Goal: Task Accomplishment & Management: Use online tool/utility

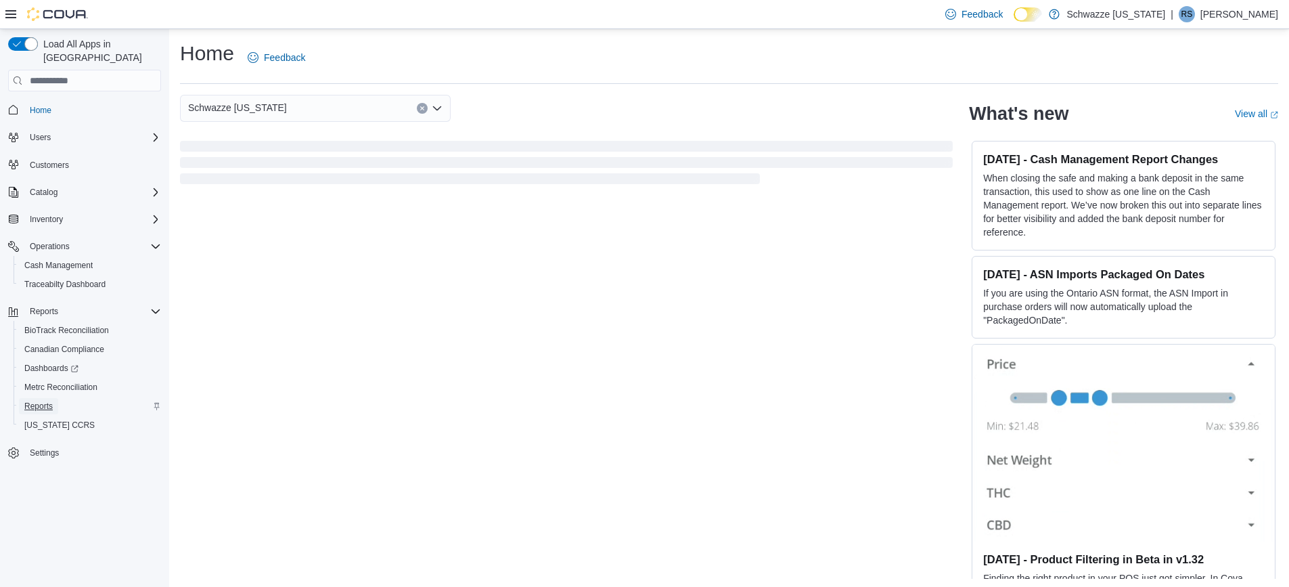
click at [24, 398] on link "Reports" at bounding box center [38, 406] width 39 height 16
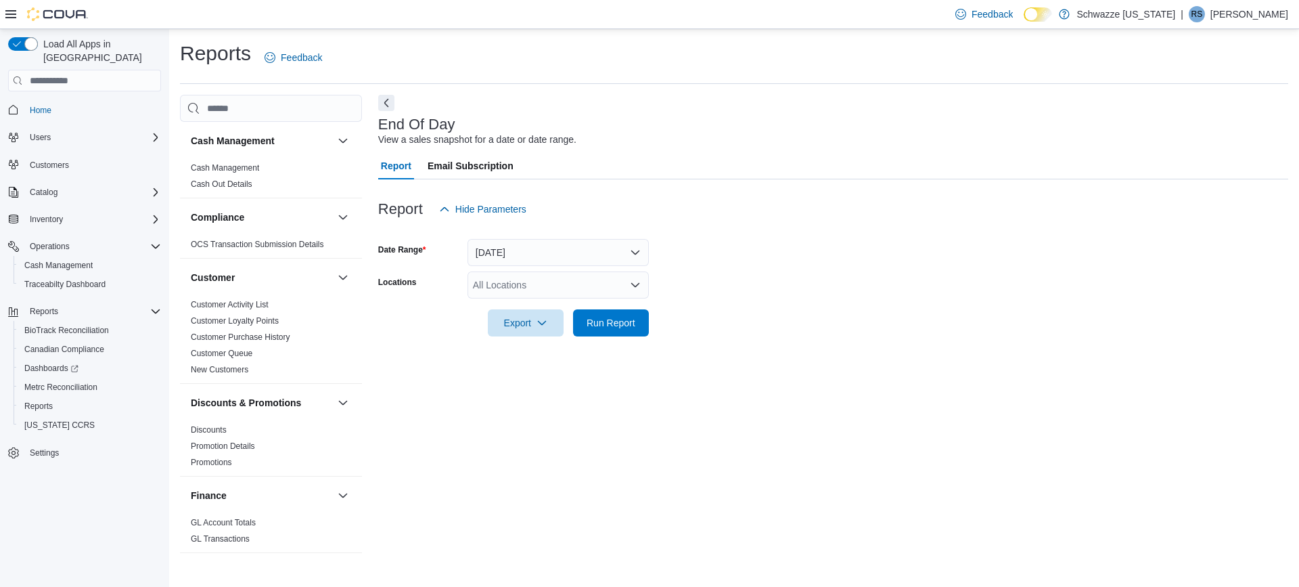
click at [524, 270] on form "Date Range [DATE] Locations All Locations Export Run Report" at bounding box center [833, 280] width 910 height 114
drag, startPoint x: 520, startPoint y: 295, endPoint x: 535, endPoint y: 303, distance: 16.6
click at [521, 296] on div "All Locations" at bounding box center [558, 284] width 181 height 27
type input "****"
click at [533, 313] on span "SB - [GEOGRAPHIC_DATA]" at bounding box center [564, 308] width 120 height 14
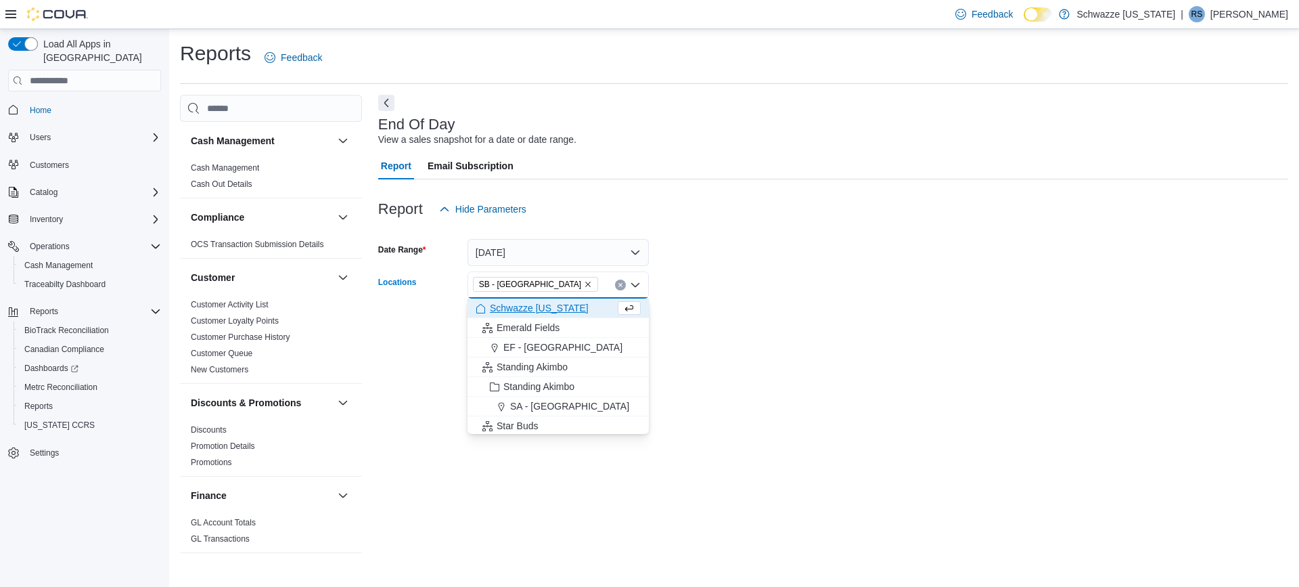
click at [741, 254] on form "Date Range [DATE] Locations SB - [GEOGRAPHIC_DATA] Combo box. Selected. [GEOGRA…" at bounding box center [833, 280] width 910 height 114
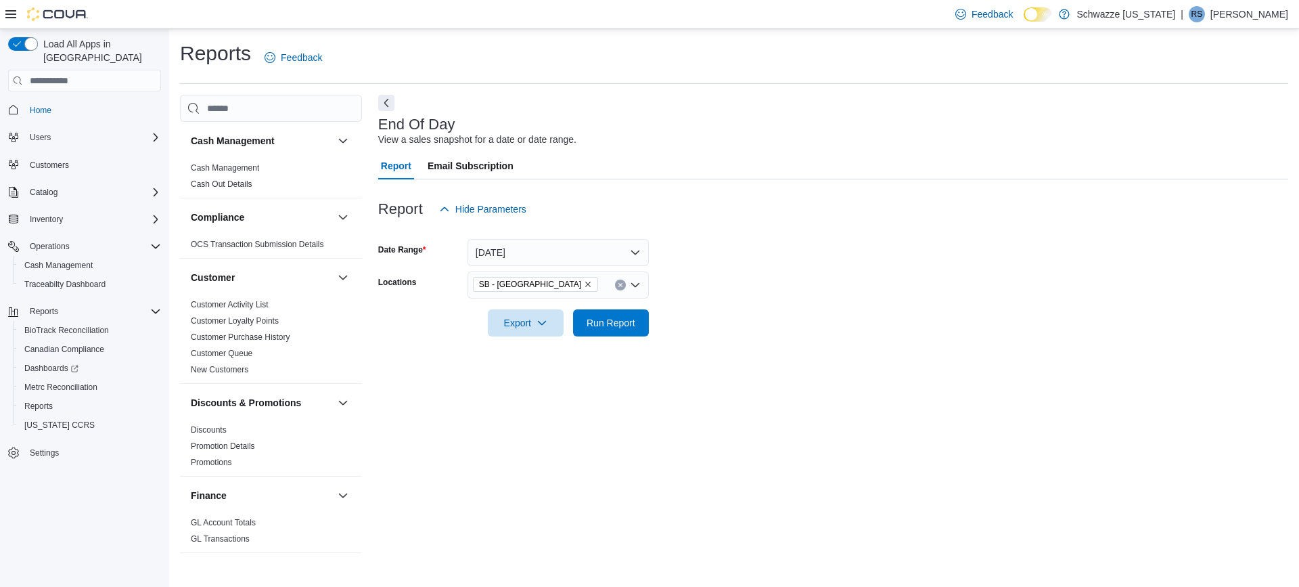
click at [608, 346] on div at bounding box center [833, 344] width 910 height 16
click at [608, 338] on div at bounding box center [833, 344] width 910 height 16
click at [613, 324] on span "Run Report" at bounding box center [611, 322] width 49 height 14
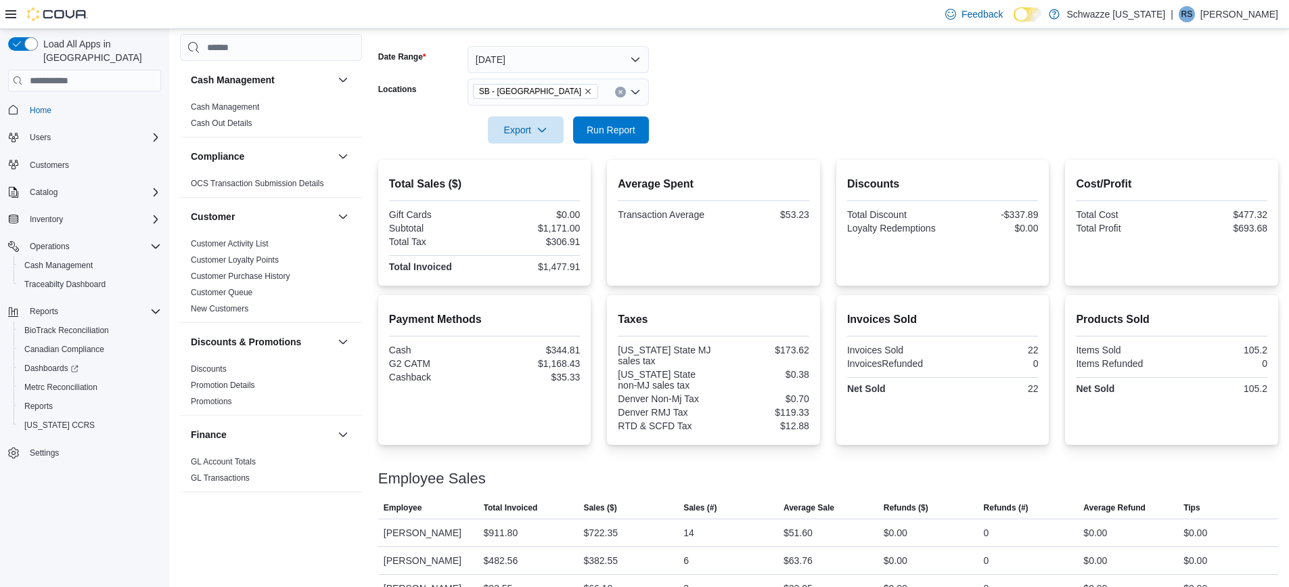
scroll to position [219, 0]
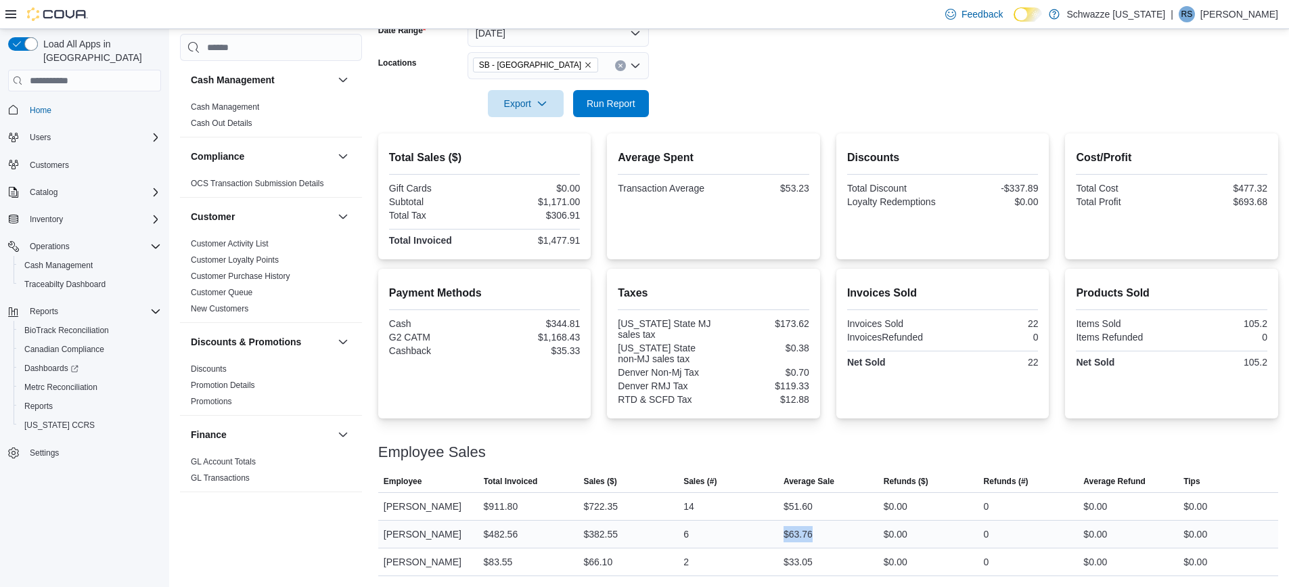
drag, startPoint x: 853, startPoint y: 541, endPoint x: 694, endPoint y: 529, distance: 159.5
click at [694, 529] on tr "Employee [PERSON_NAME] Total Invoiced $482.56 Sales ($) $382.55 Sales (#) 6 Ave…" at bounding box center [828, 534] width 900 height 28
